Goal: Information Seeking & Learning: Learn about a topic

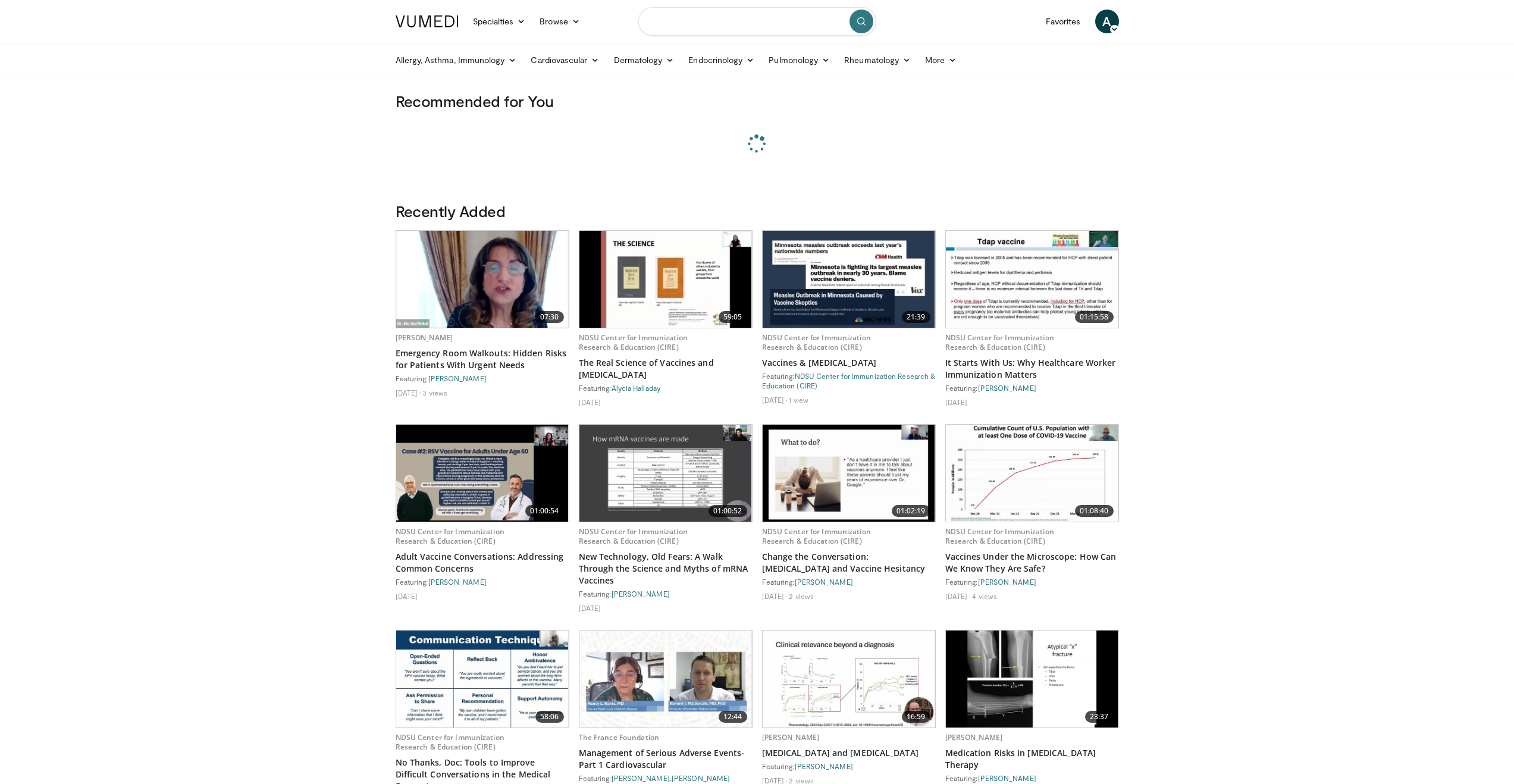
click at [786, 26] on input "Search topics, interventions" at bounding box center [757, 21] width 238 height 29
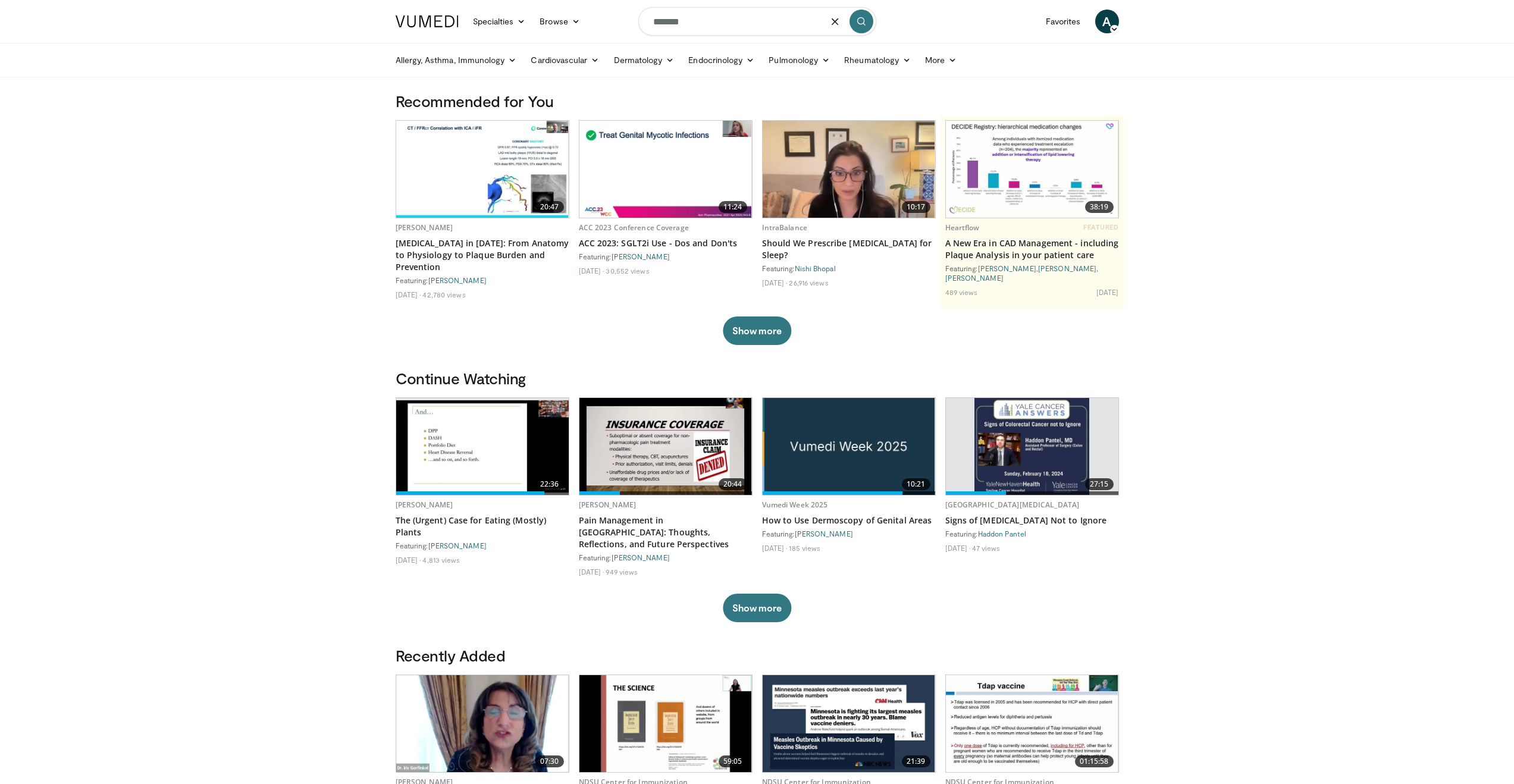
type input "*******"
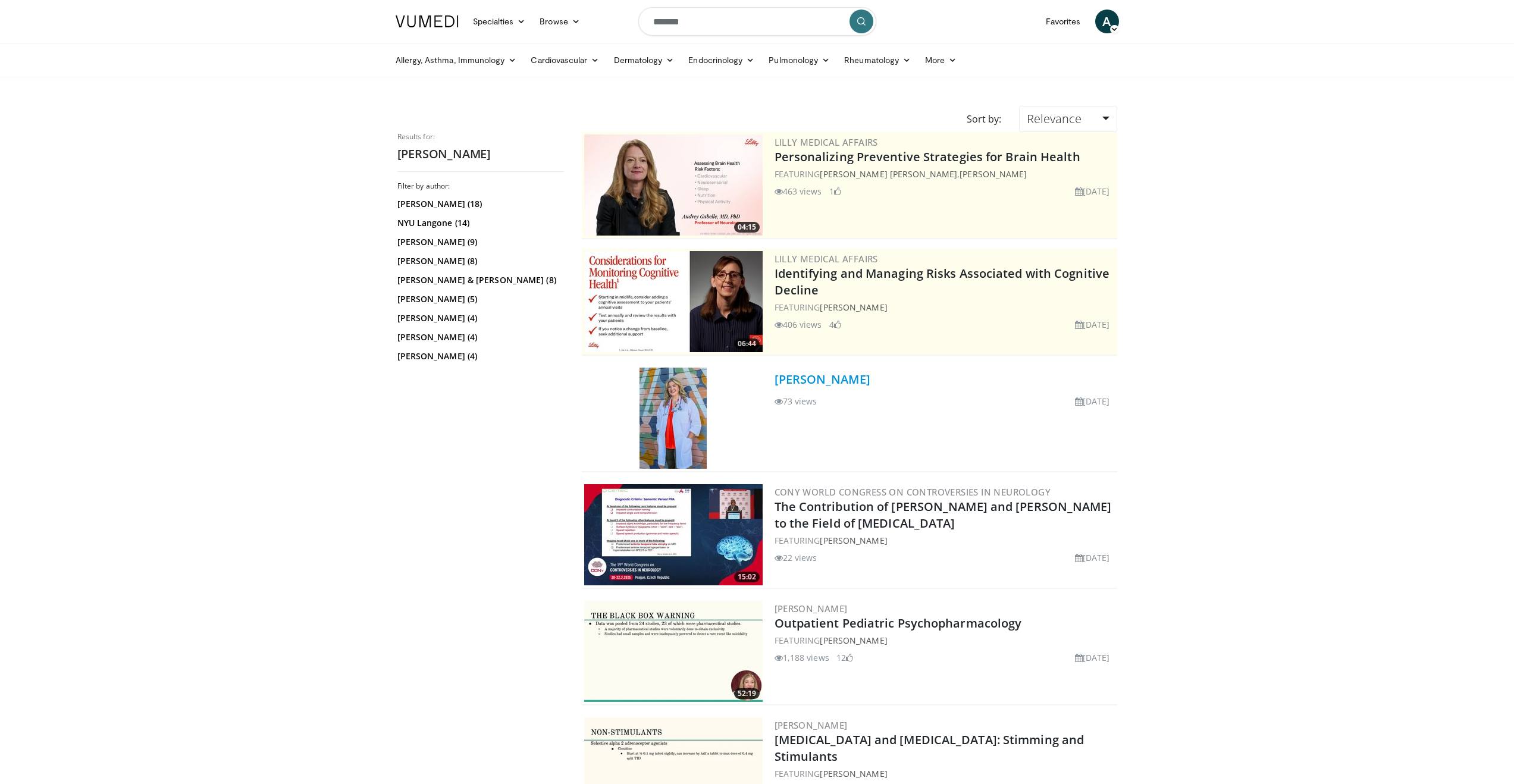
click at [836, 381] on link "[PERSON_NAME]" at bounding box center [822, 379] width 96 height 16
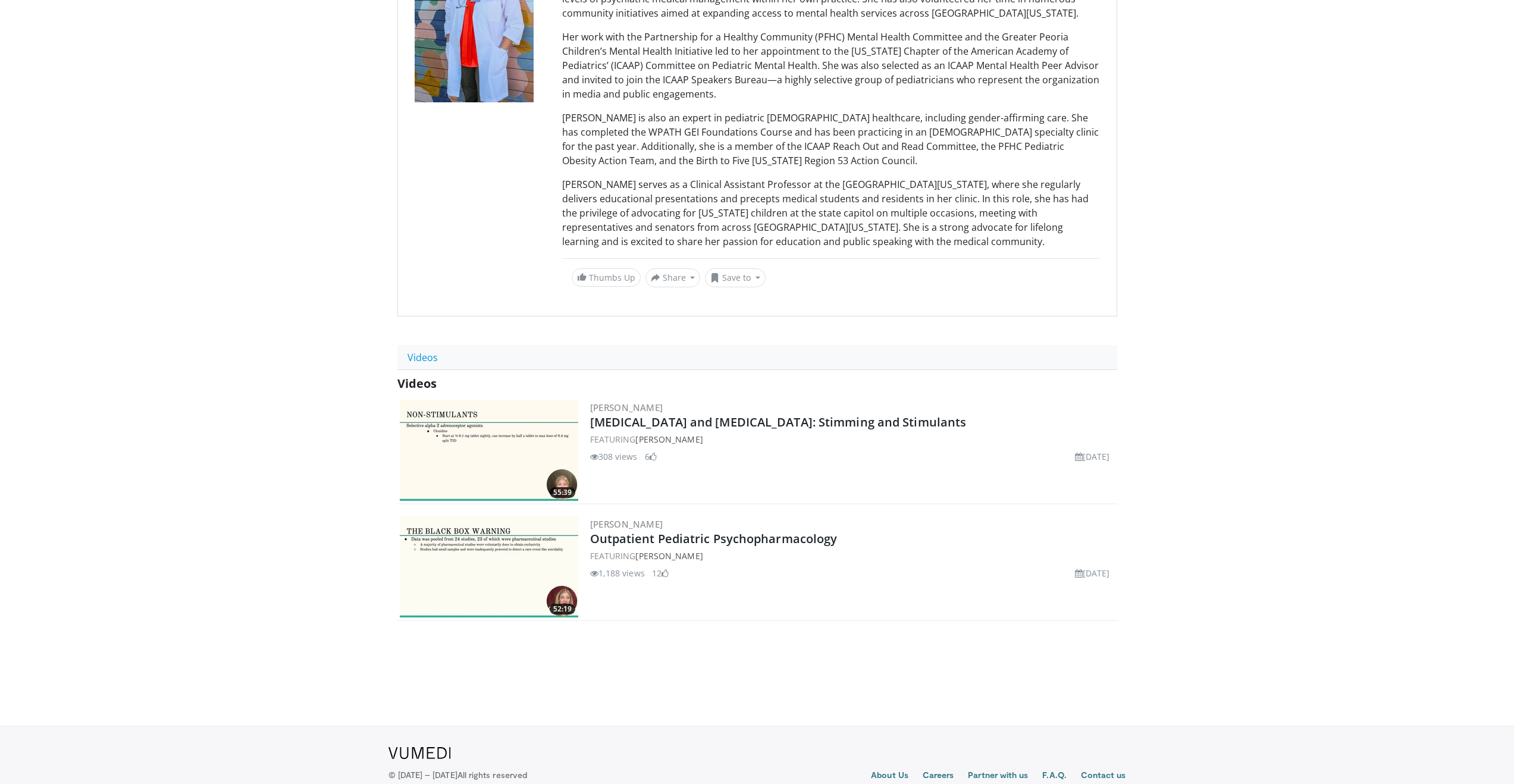
scroll to position [247, 0]
